Goal: Register for event/course

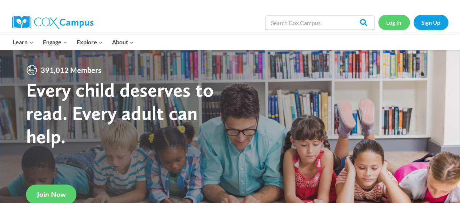
click at [394, 21] on link "Log In" at bounding box center [394, 22] width 32 height 15
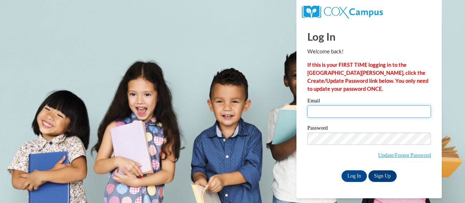
click at [342, 108] on input "Email" at bounding box center [370, 111] width 124 height 12
type input "presley.erika.m@muscogee.k12.ga.us"
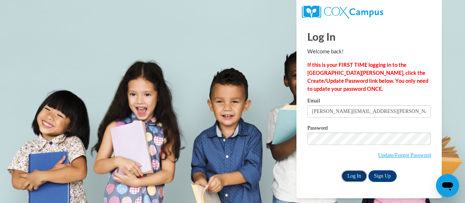
click at [354, 176] on input "Log In" at bounding box center [354, 176] width 25 height 12
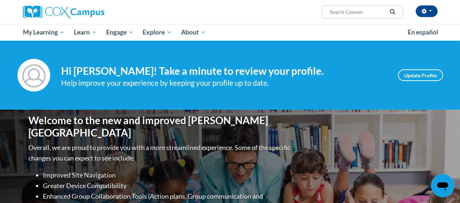
click at [340, 13] on input "Search..." at bounding box center [358, 12] width 58 height 9
type input "early literacy"
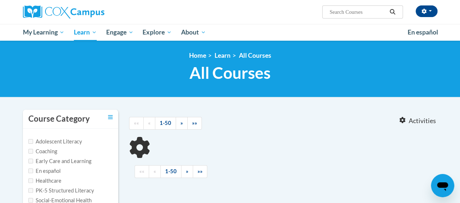
type input "early literacy"
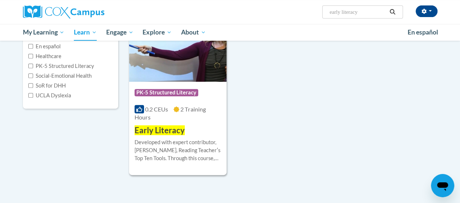
scroll to position [135, 0]
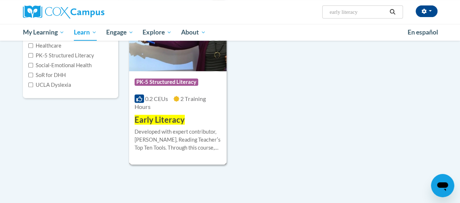
click at [185, 134] on div "Developed with expert contributor, Dr. Deborah Glaser, Reading Teacherʹs Top Te…" at bounding box center [177, 140] width 87 height 24
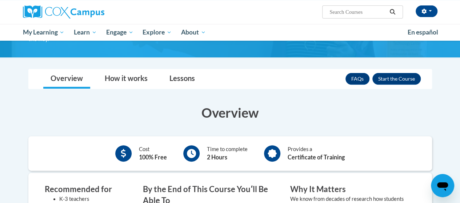
scroll to position [95, 0]
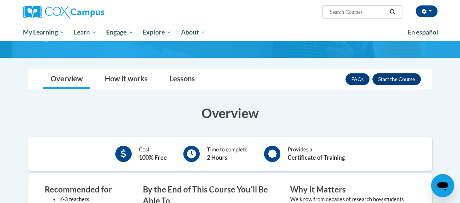
click at [403, 79] on button "Enroll" at bounding box center [396, 79] width 48 height 12
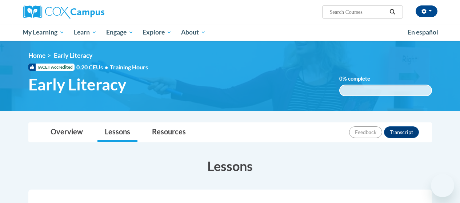
click at [349, 11] on input "Search..." at bounding box center [358, 12] width 58 height 9
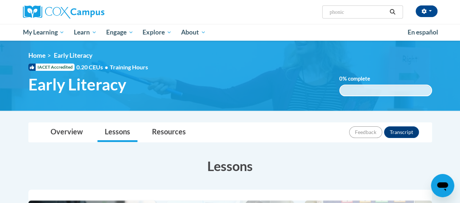
type input "phonics"
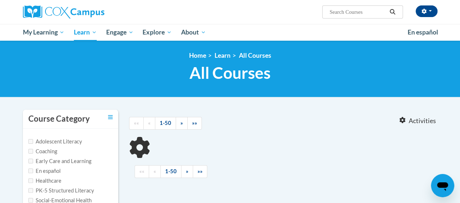
type input "phonics"
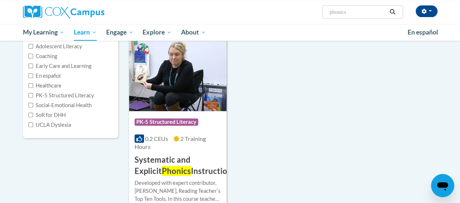
scroll to position [101, 0]
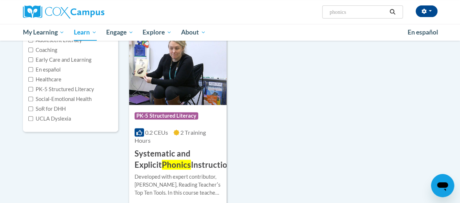
click at [189, 173] on div at bounding box center [177, 173] width 87 height 0
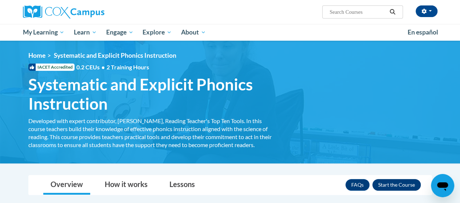
click at [407, 184] on button "Enroll" at bounding box center [396, 185] width 48 height 12
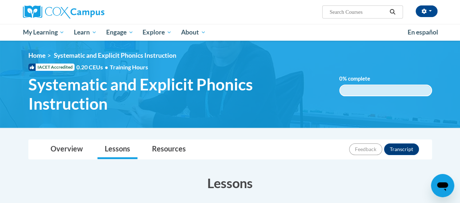
click at [349, 13] on input "Search..." at bounding box center [358, 12] width 58 height 9
type input "fluency"
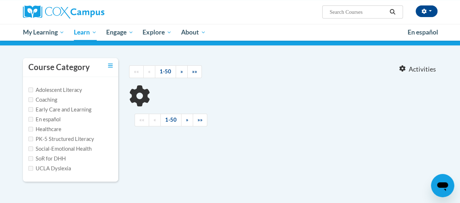
type input "fluency"
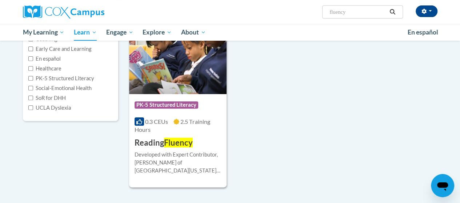
scroll to position [113, 0]
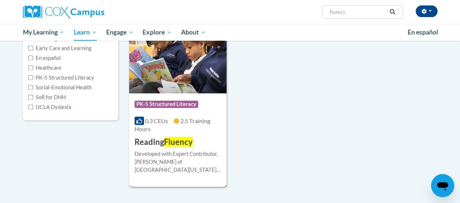
click at [171, 159] on div "Developed with Expert Contributor, Dr. Laura Rhinehart of University California…" at bounding box center [177, 162] width 87 height 24
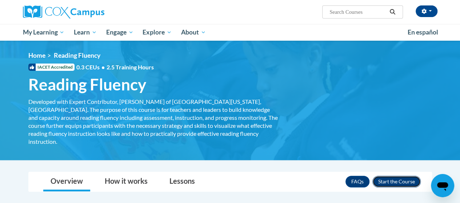
click at [385, 176] on button "Enroll" at bounding box center [396, 182] width 48 height 12
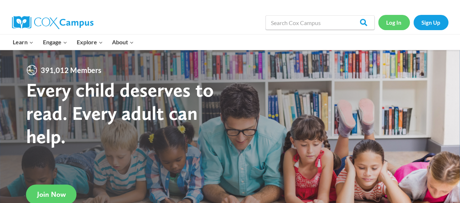
click at [389, 23] on link "Log In" at bounding box center [394, 22] width 32 height 15
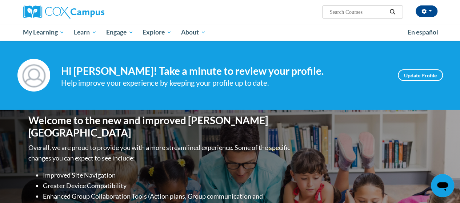
click at [362, 11] on input "Search..." at bounding box center [358, 12] width 58 height 9
type input "early literacy"
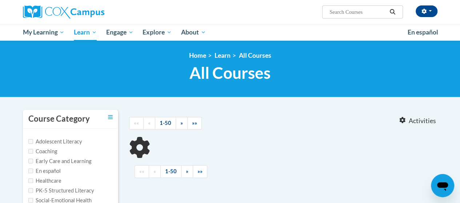
type input "early literacy"
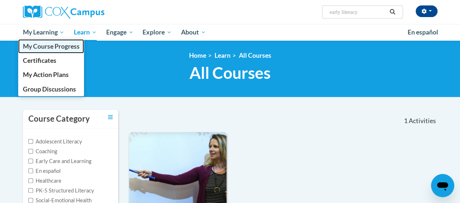
click at [52, 48] on span "My Course Progress" at bounding box center [51, 47] width 57 height 8
